Goal: Task Accomplishment & Management: Use online tool/utility

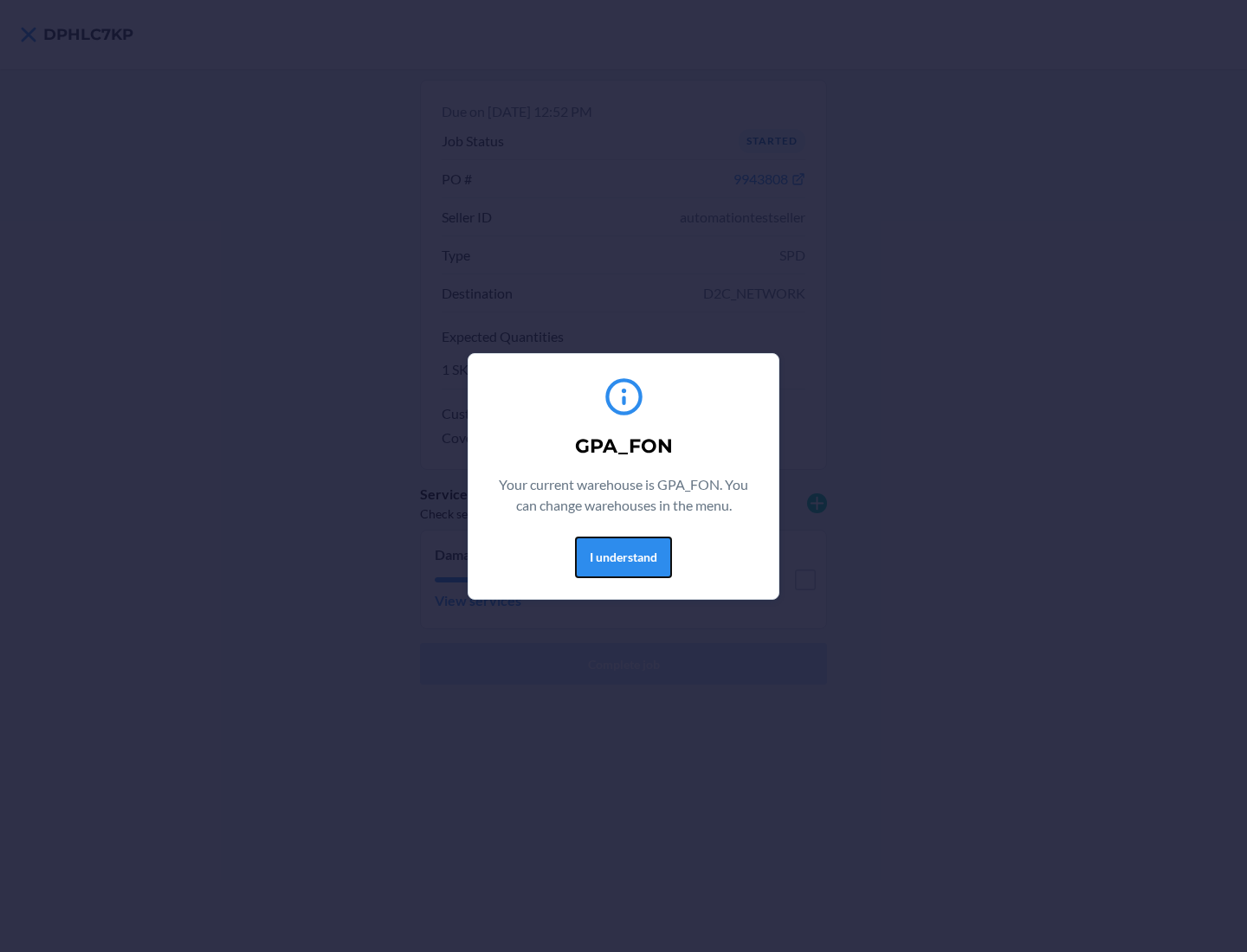
click at [623, 557] on button "I understand" at bounding box center [623, 558] width 97 height 42
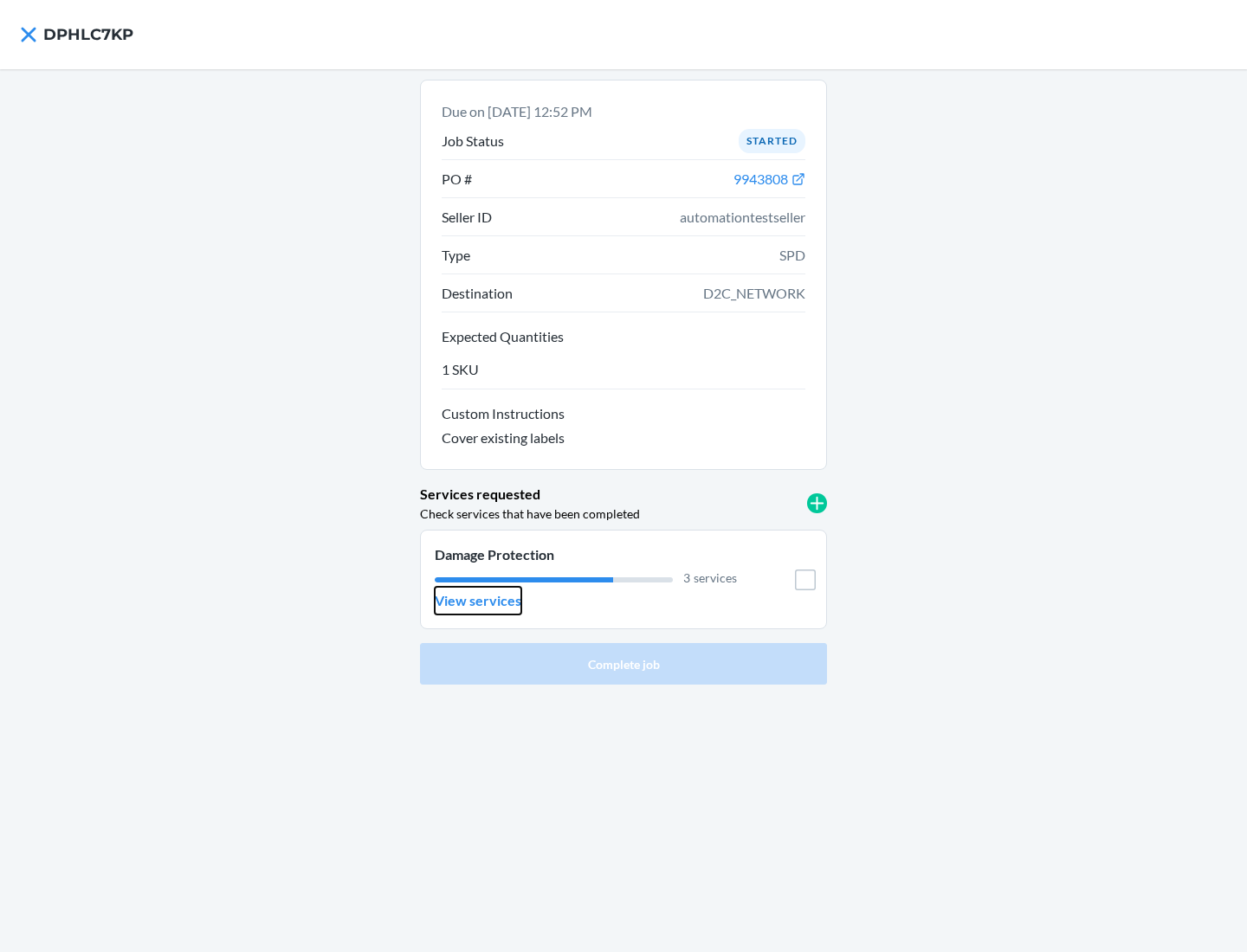
click at [477, 600] on p "View services" at bounding box center [477, 600] width 87 height 21
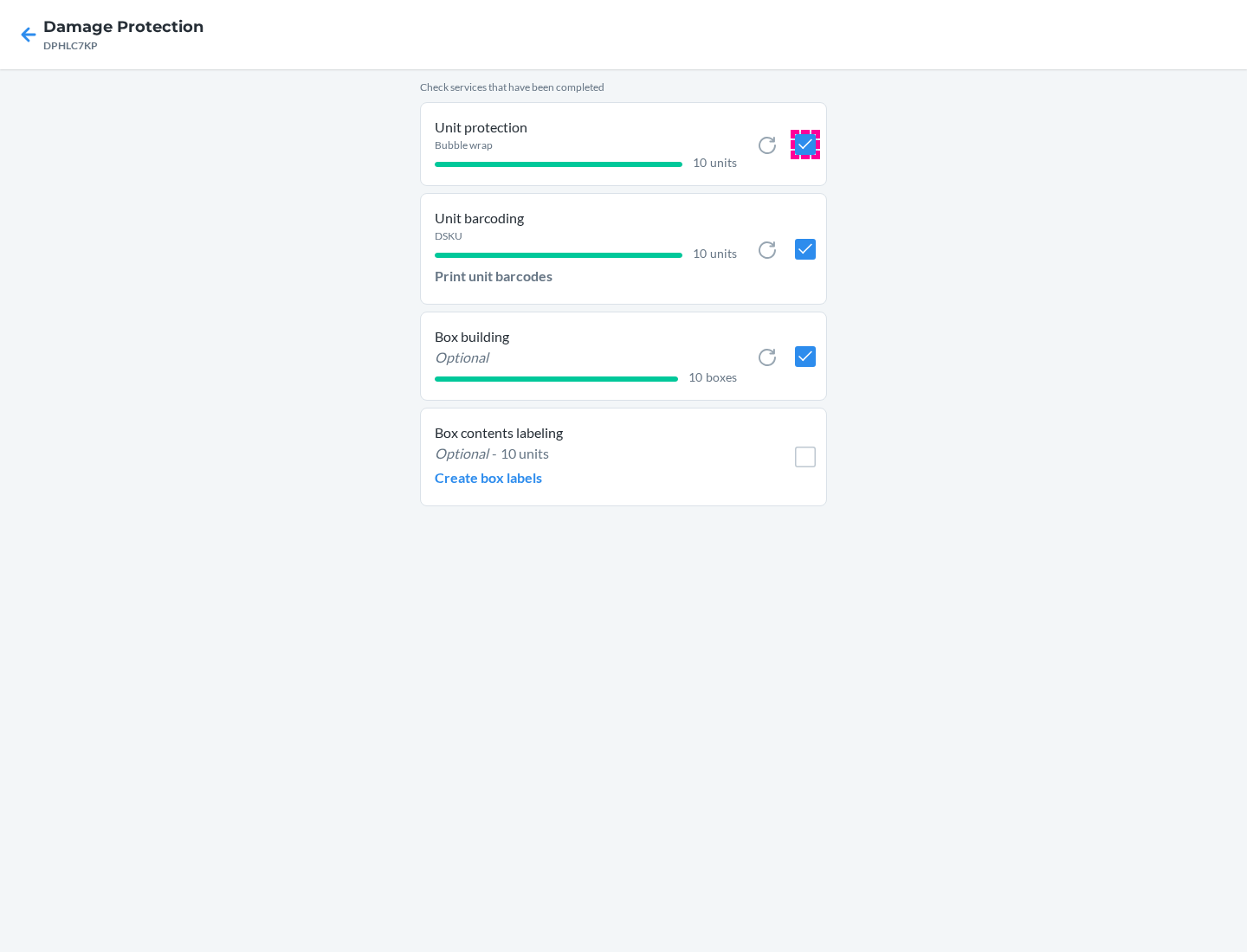
click at [805, 143] on input "checkbox" at bounding box center [805, 144] width 21 height 21
checkbox input "true"
